Goal: Check status: Check status

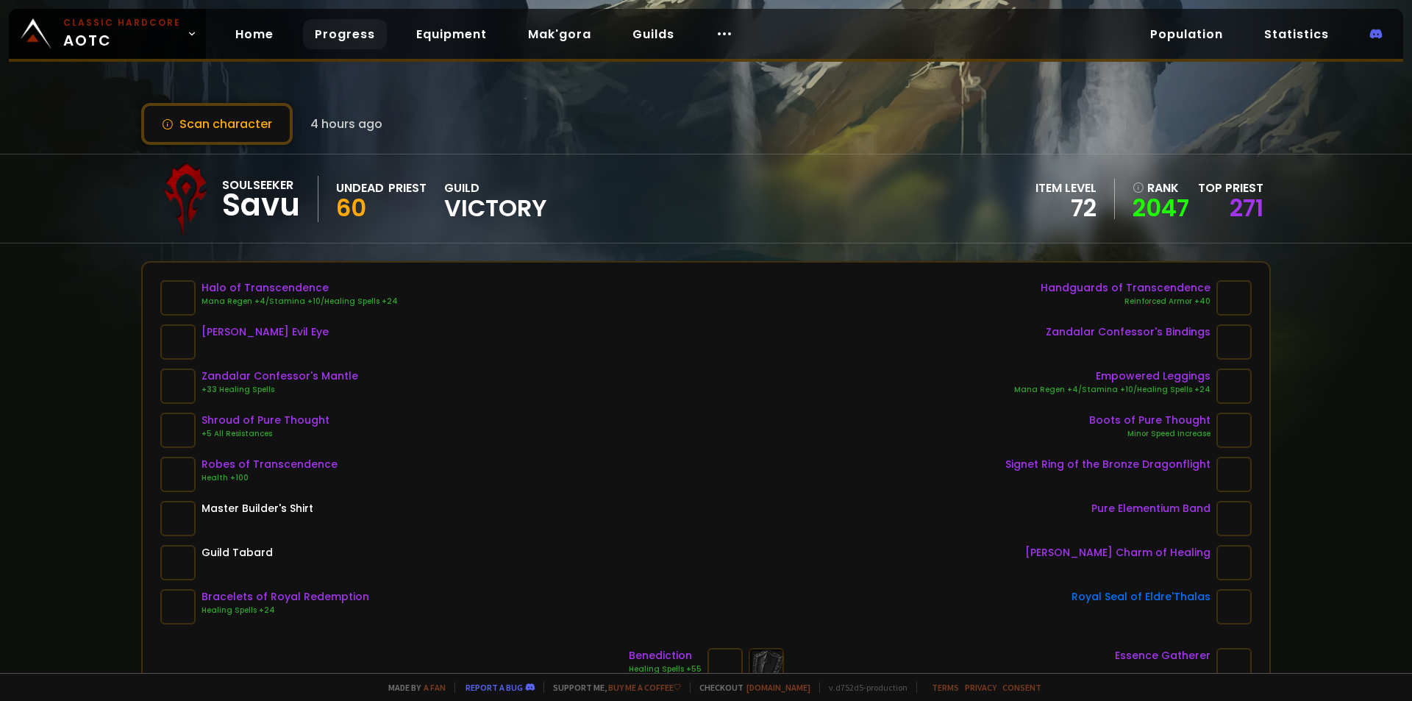
click at [342, 35] on link "Progress" at bounding box center [345, 34] width 84 height 30
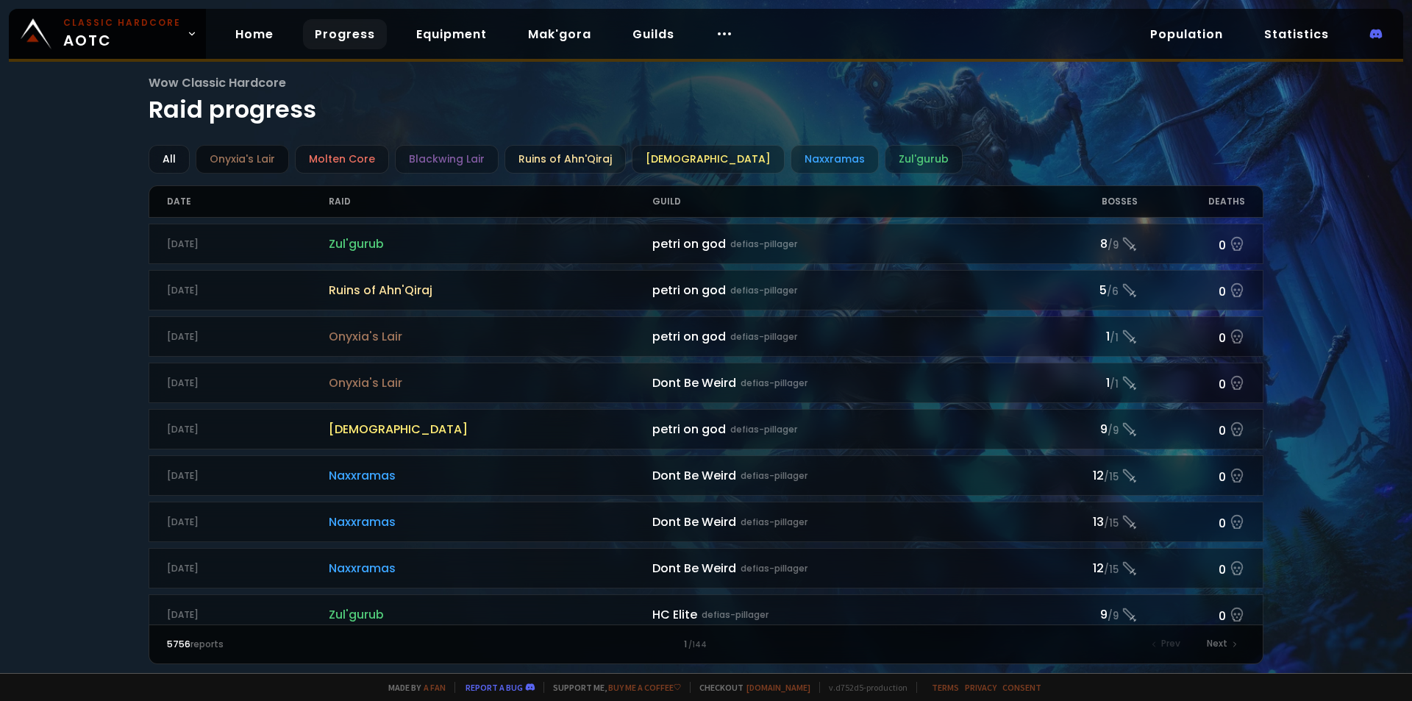
click at [229, 166] on div "Onyxia's Lair" at bounding box center [242, 159] width 93 height 29
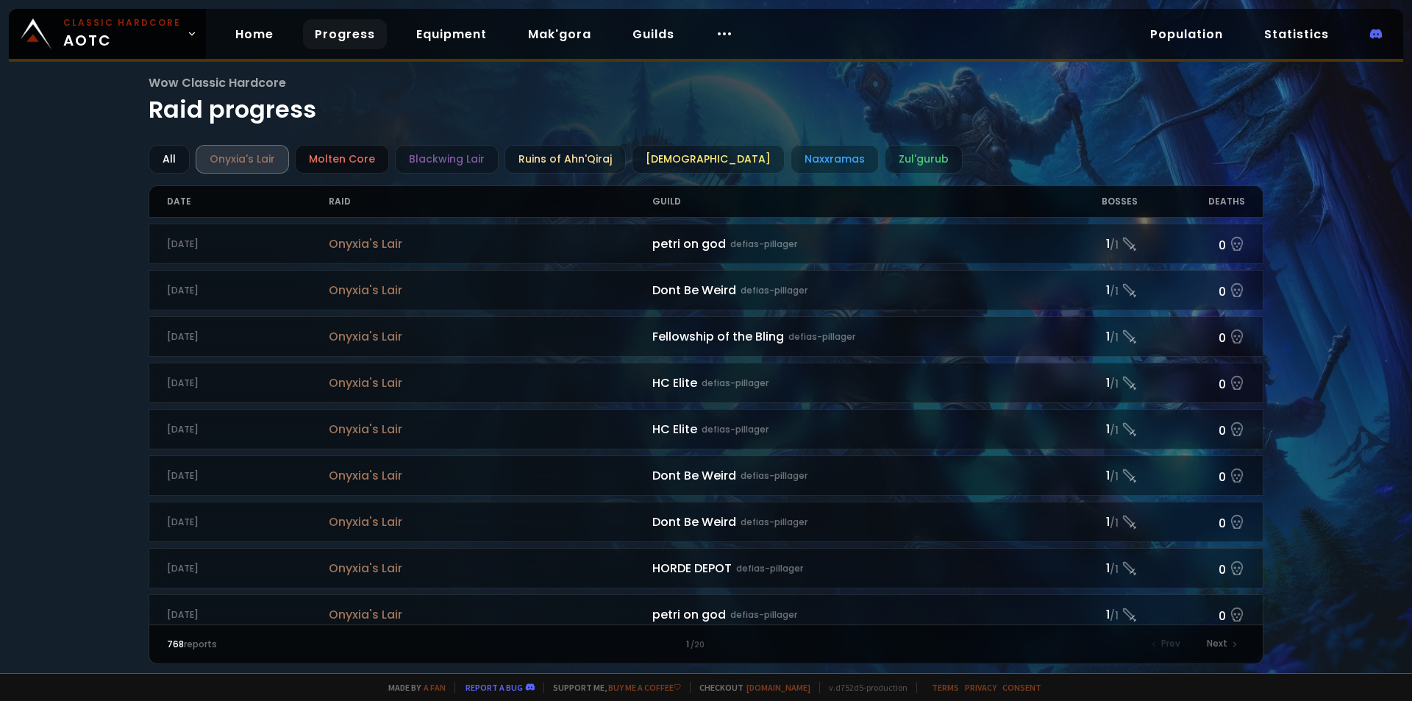
click at [343, 163] on div "Molten Core" at bounding box center [342, 159] width 94 height 29
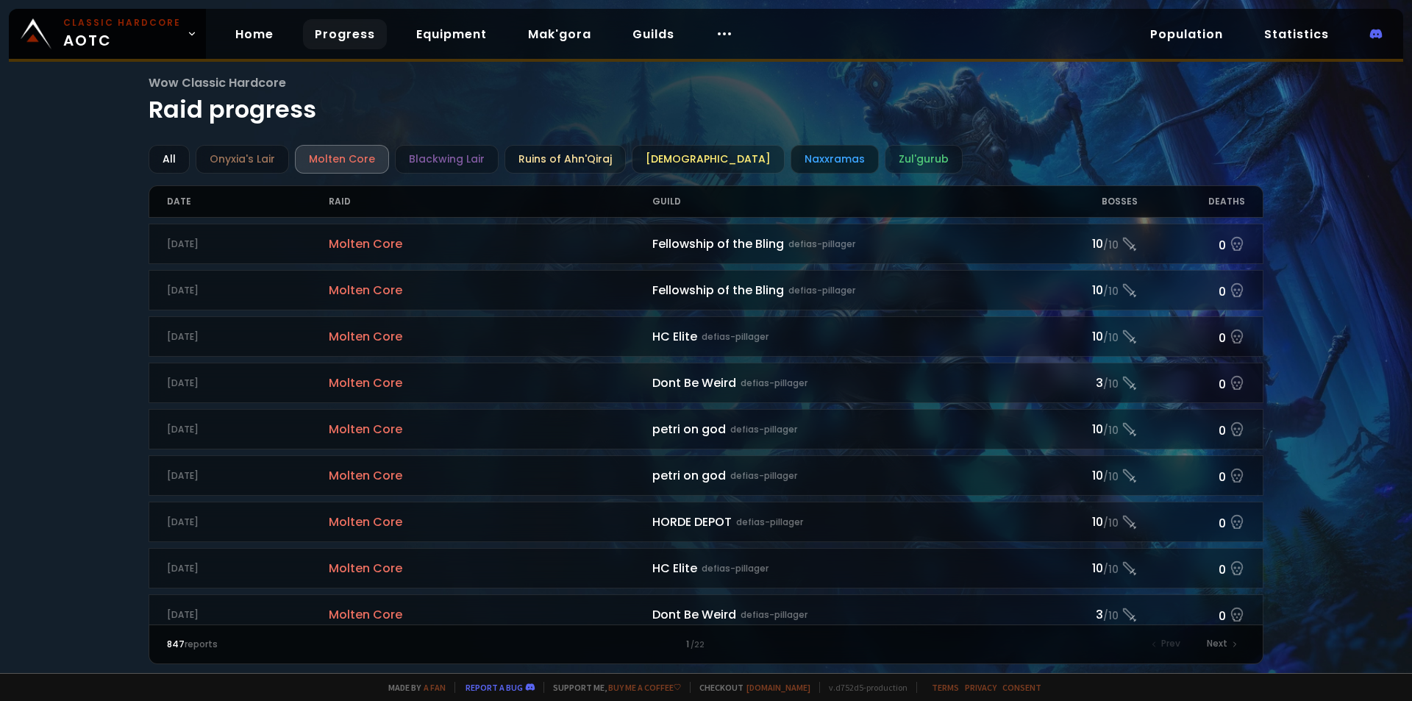
click at [790, 164] on div "Naxxramas" at bounding box center [834, 159] width 88 height 29
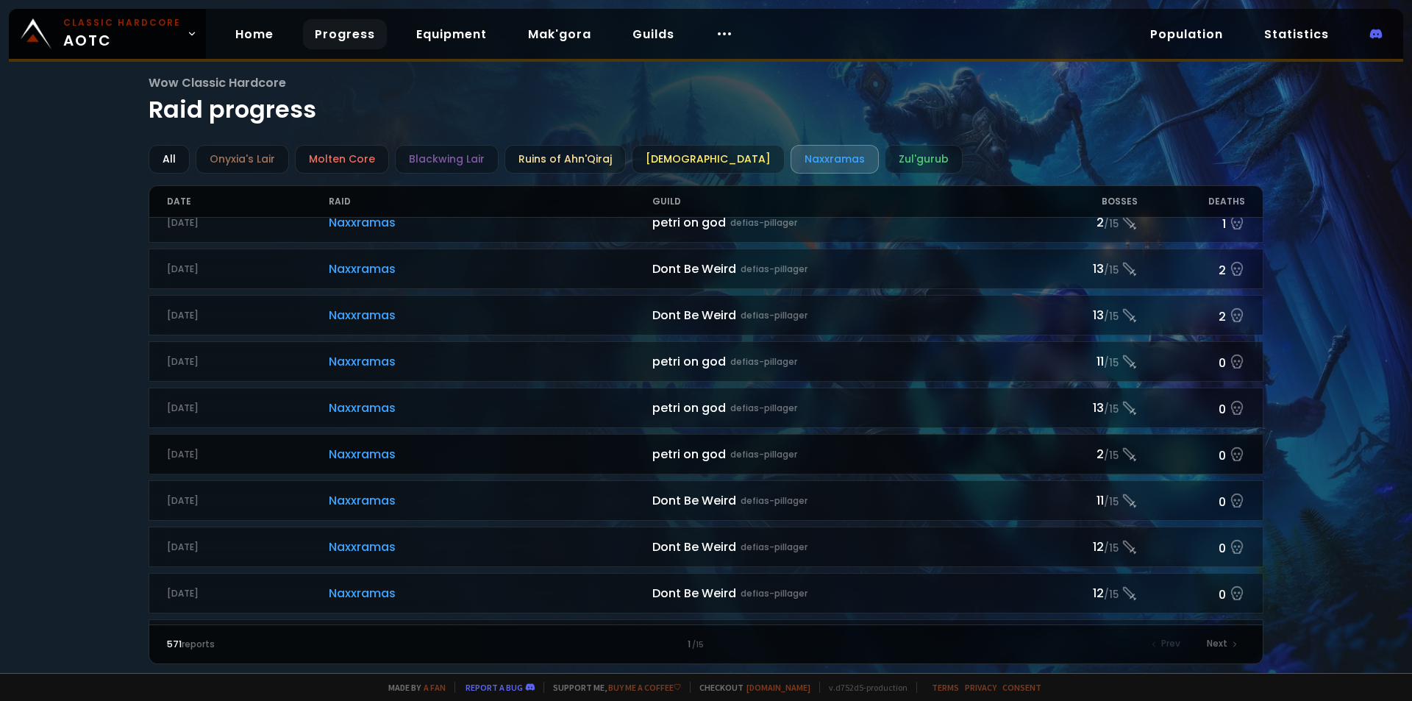
scroll to position [662, 0]
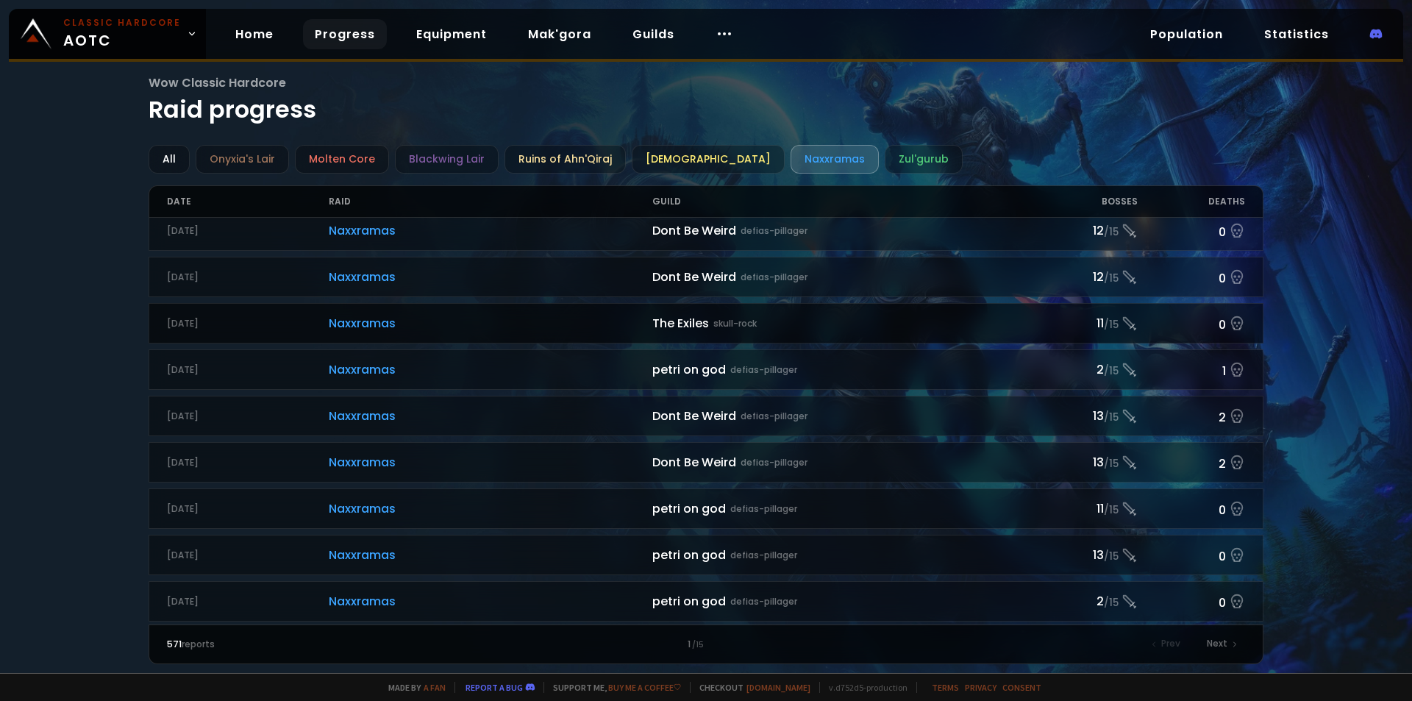
click at [335, 323] on span "Naxxramas" at bounding box center [491, 323] width 324 height 18
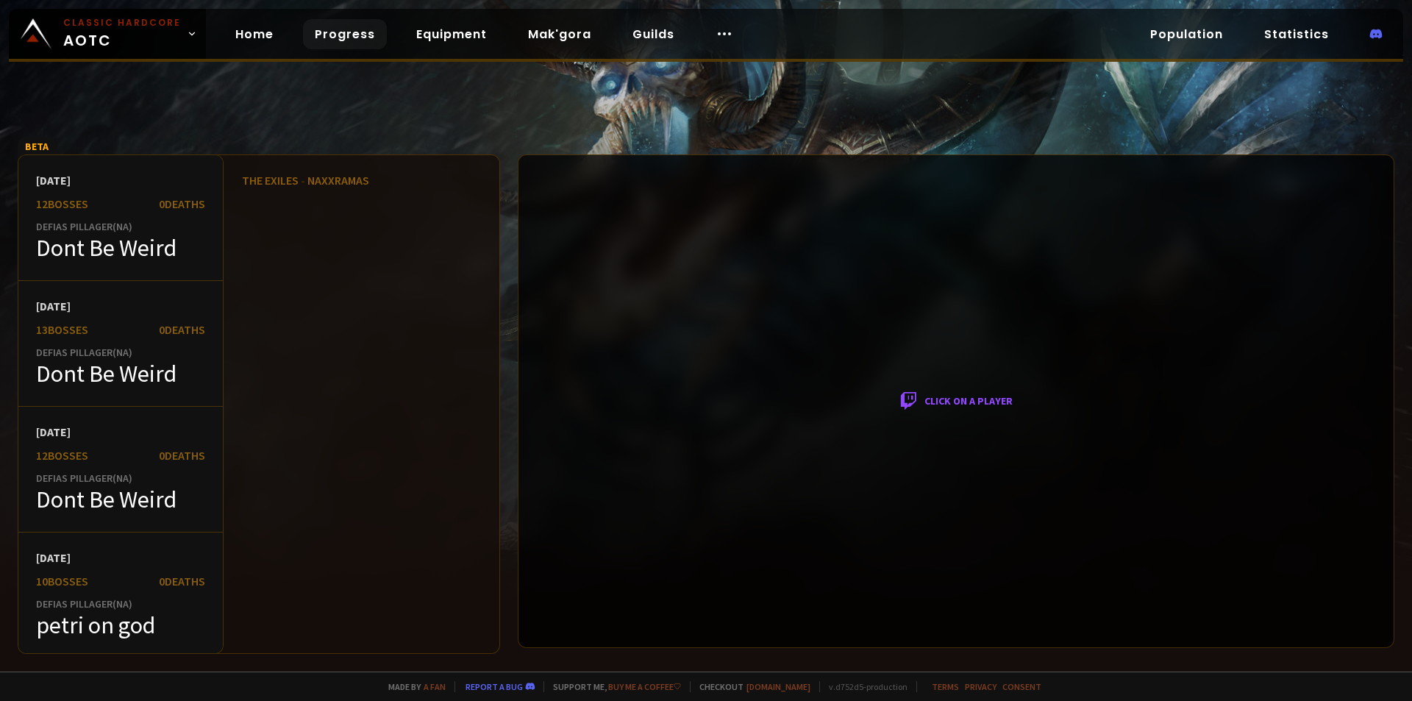
click at [274, 181] on div "The Exiles - Naxxramas" at bounding box center [362, 180] width 240 height 15
